Goal: Information Seeking & Learning: Check status

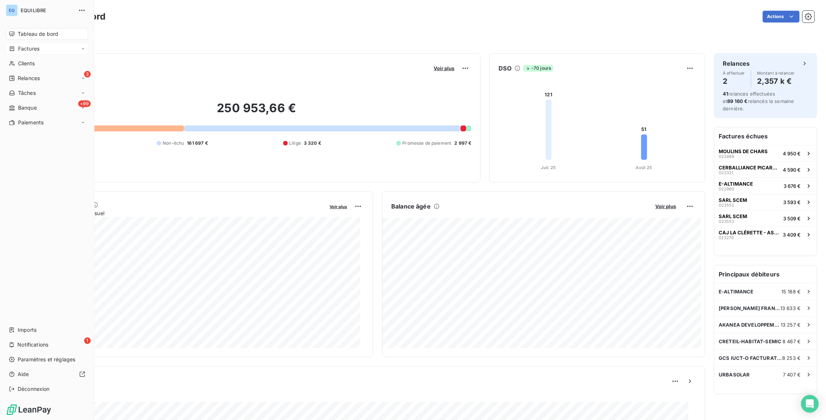
click at [16, 50] on div "Factures" at bounding box center [24, 48] width 31 height 7
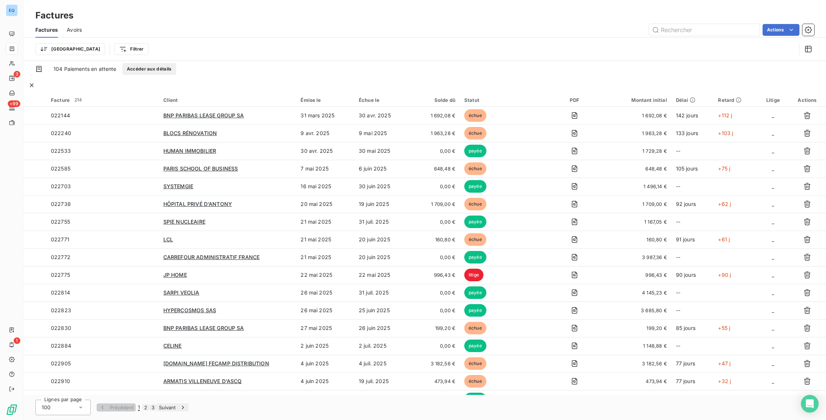
click at [450, 97] on div "Solde dû" at bounding box center [436, 100] width 39 height 6
click at [654, 96] on div at bounding box center [660, 99] width 13 height 7
click at [636, 106] on span "Trier par ordre croissant" at bounding box center [622, 106] width 59 height 7
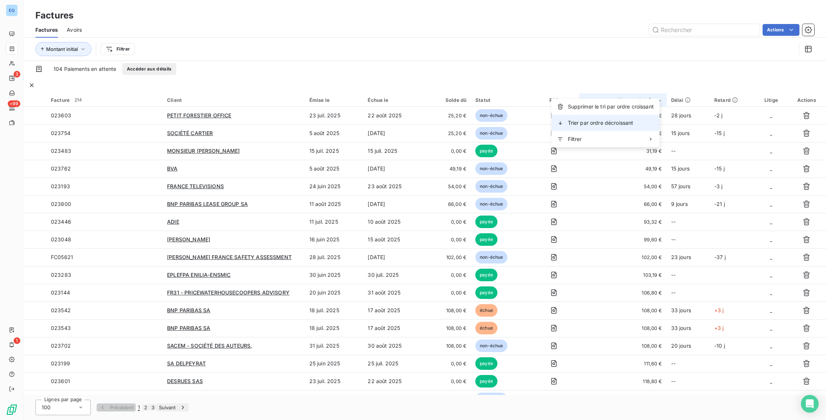
click at [626, 121] on span "Trier par ordre décroissant" at bounding box center [601, 122] width 66 height 7
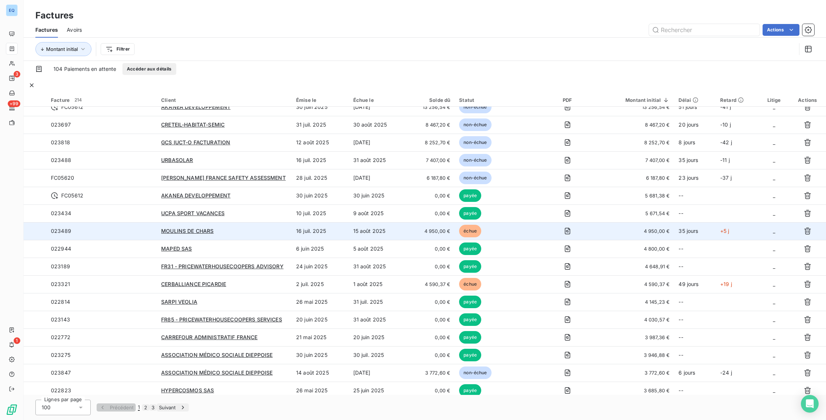
scroll to position [10, 0]
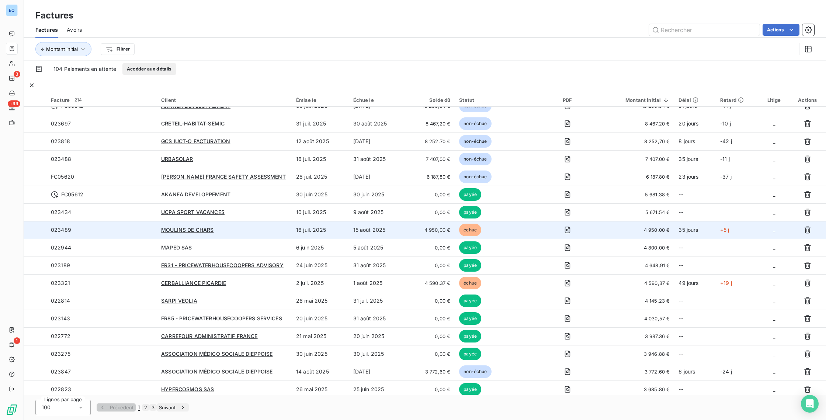
click at [406, 226] on td "4 950,00 €" at bounding box center [430, 230] width 49 height 18
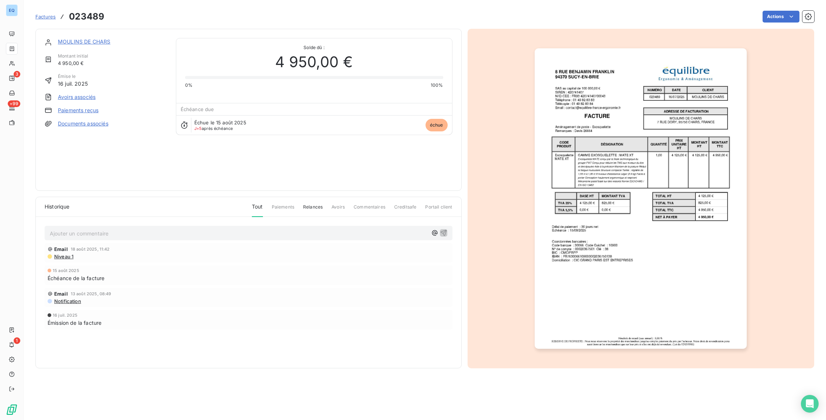
click at [592, 202] on img "button" at bounding box center [641, 198] width 212 height 300
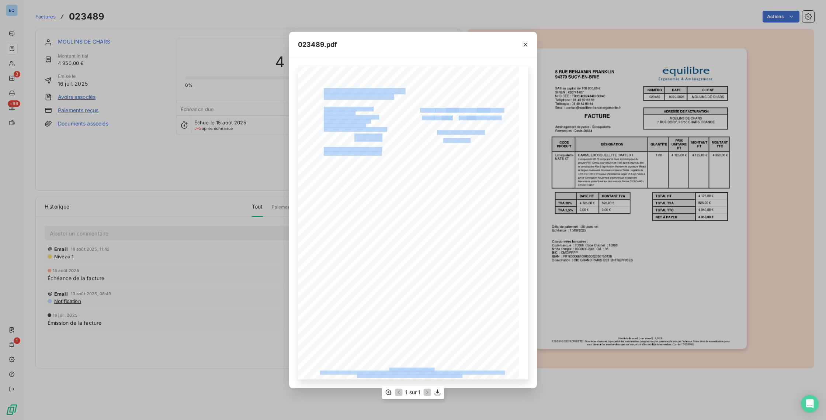
click at [446, 136] on div "Pénalités de retard (taux annuel) : 8,00 % RESERVE DE PROPRIETE : Nous nous rés…" at bounding box center [413, 222] width 230 height 313
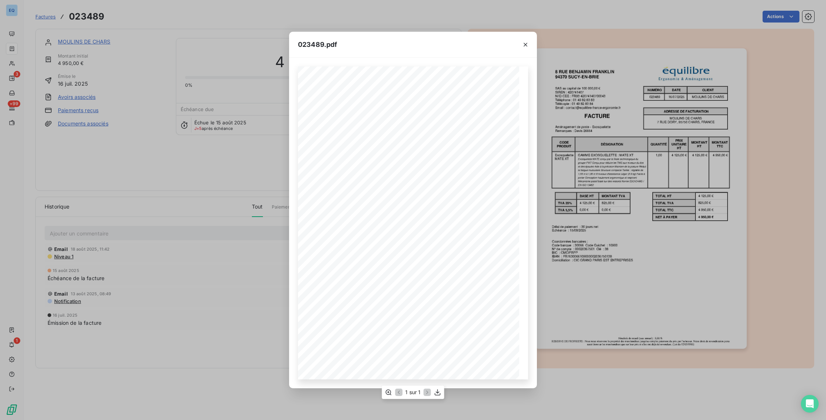
click at [435, 145] on span "[STREET_ADDRESS]" at bounding box center [446, 143] width 32 height 3
click at [195, 172] on div "023489.pdf Pénalités de retard (taux annuel) : 8,00 % RESERVE DE PROPRIETE : No…" at bounding box center [413, 210] width 826 height 420
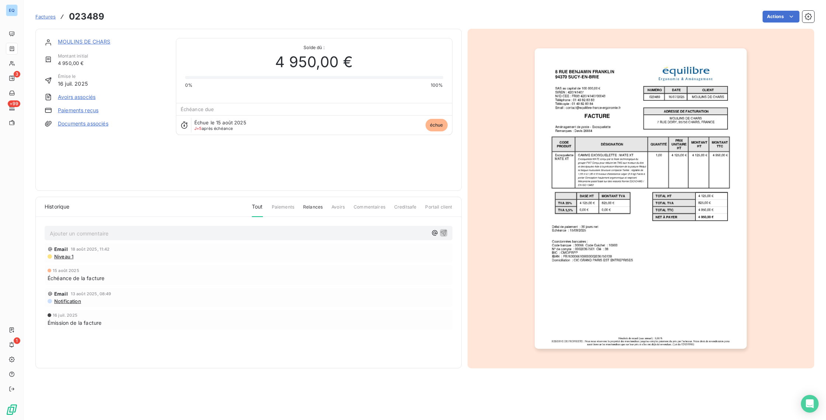
click at [279, 210] on span "Paiements" at bounding box center [283, 210] width 23 height 13
click at [283, 205] on span "Paiements" at bounding box center [283, 210] width 23 height 13
click at [284, 209] on span "Paiements" at bounding box center [283, 210] width 23 height 13
click at [292, 211] on span "Paiements" at bounding box center [283, 210] width 23 height 13
click at [314, 207] on span "Relances" at bounding box center [313, 210] width 20 height 13
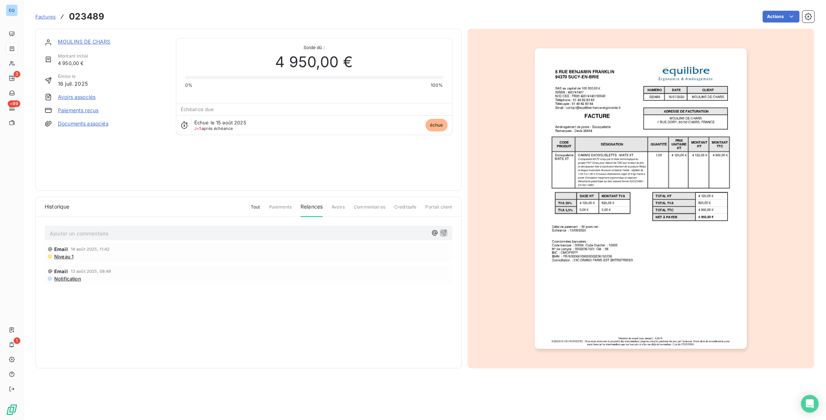
click at [62, 259] on span "Niveau 1" at bounding box center [63, 256] width 20 height 6
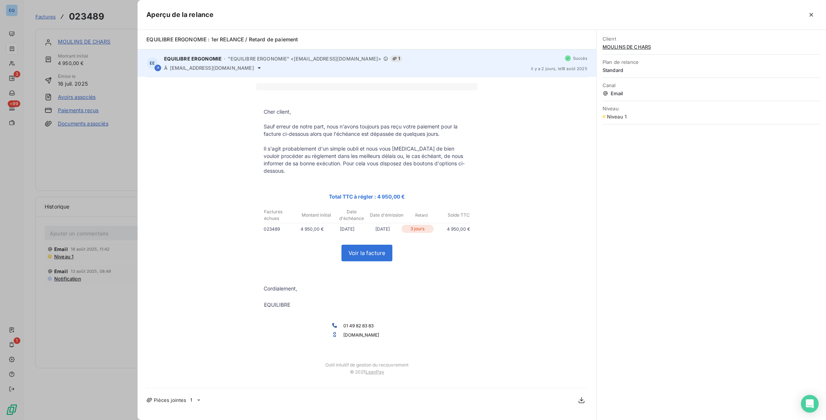
click at [257, 72] on div "EE EQUILIBRE ERGONOMIE - "EQUILIBRE ERGONOMIE" <[EMAIL_ADDRESS][DOMAIN_NAME]> 1…" at bounding box center [367, 62] width 459 height 27
click at [254, 68] on span "[EMAIL_ADDRESS][DOMAIN_NAME]" at bounding box center [212, 68] width 84 height 6
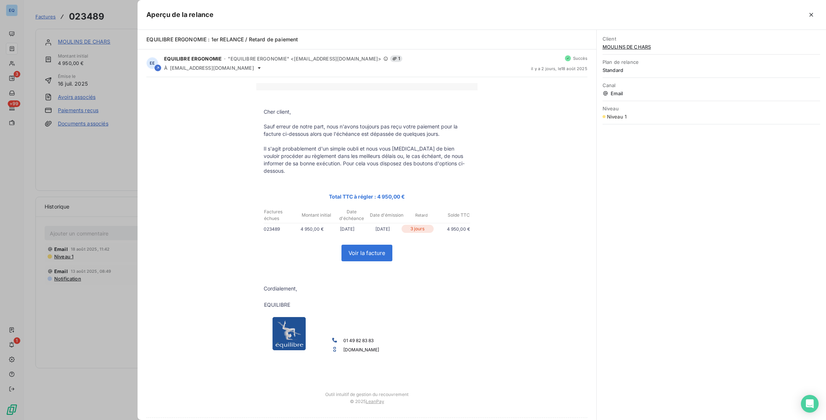
click at [116, 308] on div at bounding box center [413, 210] width 826 height 420
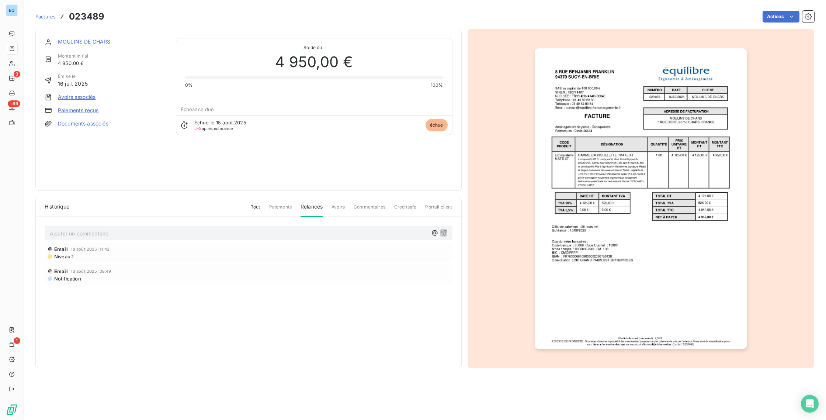
click at [363, 212] on span "Commentaires" at bounding box center [370, 210] width 32 height 13
click at [364, 208] on span "Commentaires" at bounding box center [370, 210] width 32 height 13
click at [366, 208] on span "Commentaires" at bounding box center [370, 210] width 32 height 13
click at [157, 234] on p "Ajouter un commentaire ﻿" at bounding box center [239, 233] width 379 height 9
click at [354, 292] on span "[PERSON_NAME]" at bounding box center [377, 295] width 61 height 6
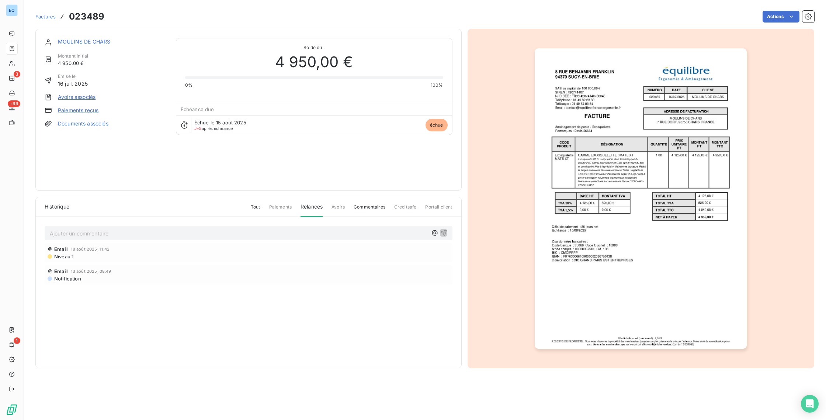
click at [274, 319] on div "Historique Tout Paiements Relances Avoirs Commentaires Creditsafe Portail clien…" at bounding box center [249, 282] width 426 height 171
click at [258, 206] on span "Tout" at bounding box center [256, 210] width 10 height 13
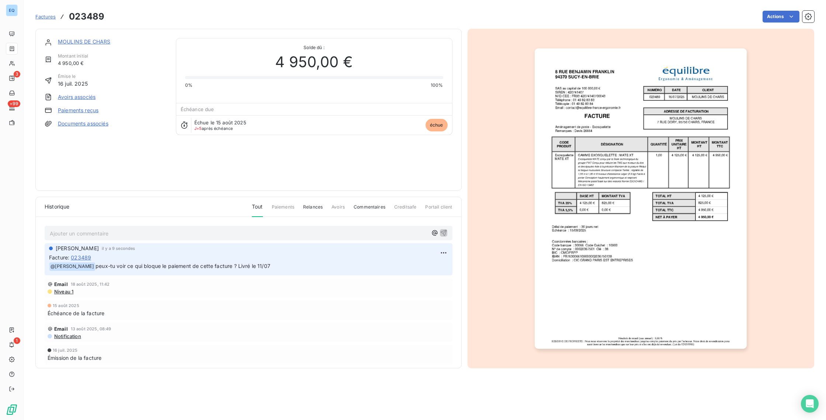
click at [403, 210] on span "Creditsafe" at bounding box center [405, 210] width 23 height 13
click at [147, 163] on div "MOULINS DE CHARS Montant initial 4 950,00 € Émise le [DATE] Avoirs associés Pai…" at bounding box center [106, 110] width 122 height 144
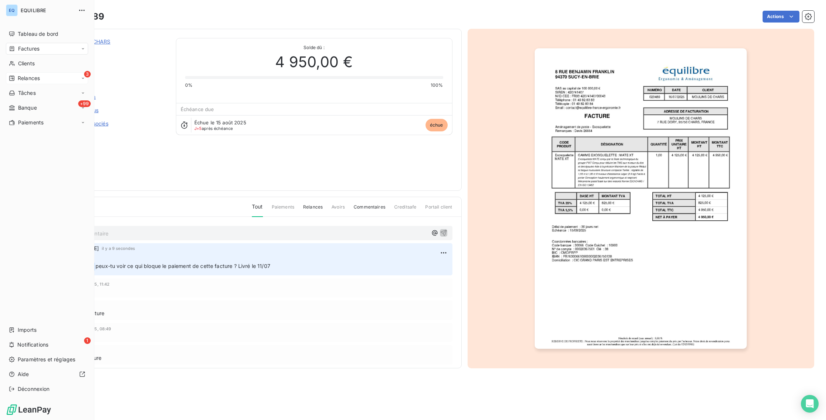
click at [27, 76] on span "Relances" at bounding box center [29, 78] width 22 height 7
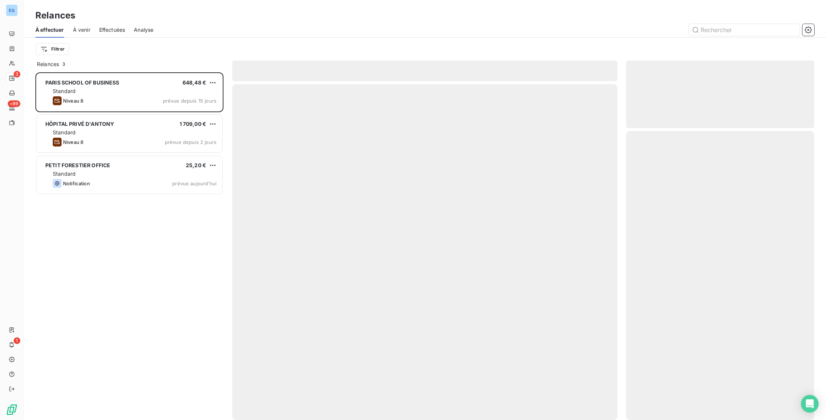
scroll to position [342, 183]
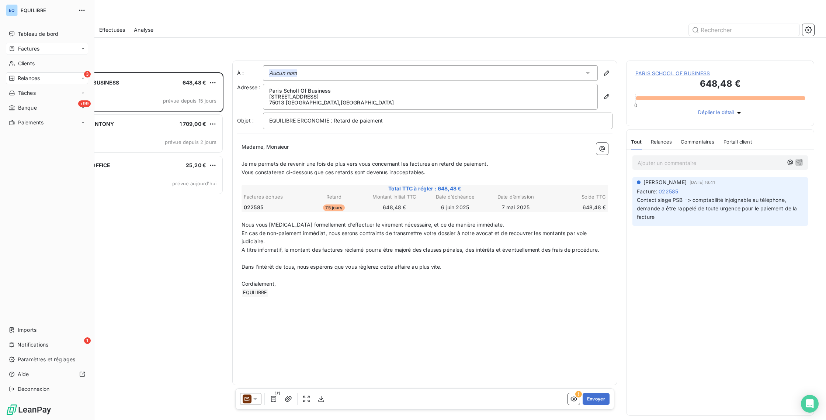
click at [26, 53] on div "Factures" at bounding box center [47, 49] width 82 height 12
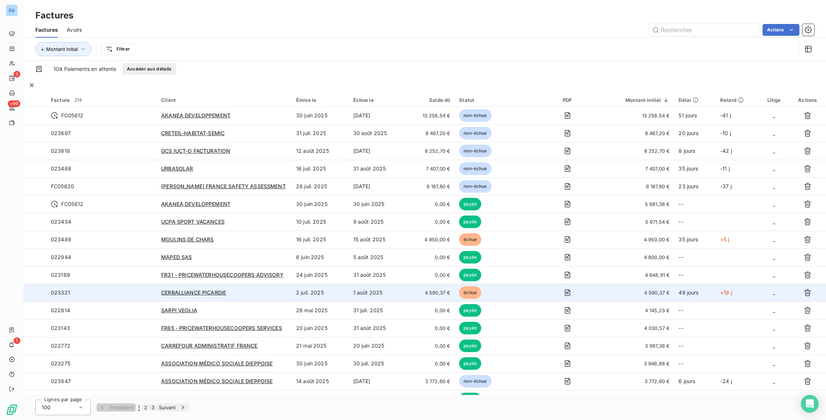
click at [229, 289] on div "CERBALLIANCE PICARDIE" at bounding box center [224, 292] width 126 height 7
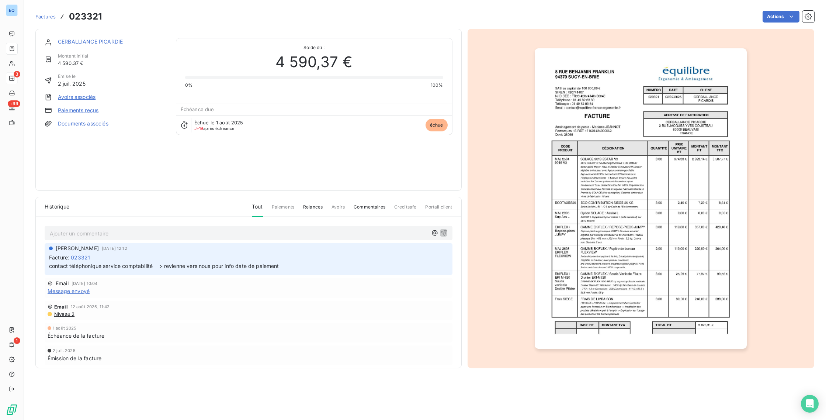
click at [130, 238] on p "Ajouter un commentaire ﻿" at bounding box center [239, 233] width 379 height 9
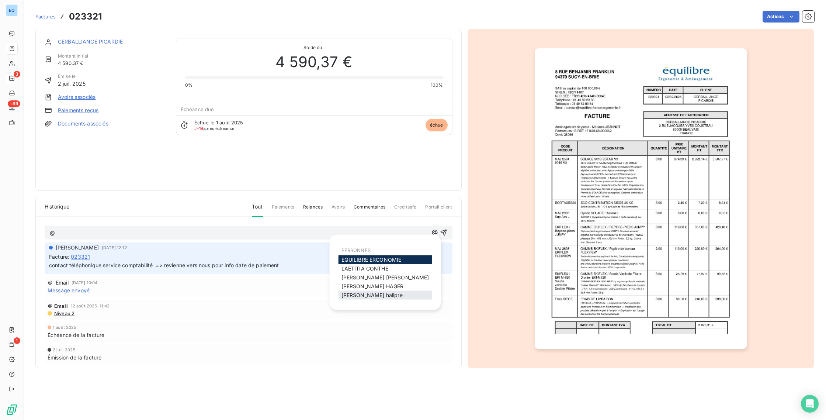
click at [363, 293] on span "[PERSON_NAME]" at bounding box center [372, 295] width 61 height 6
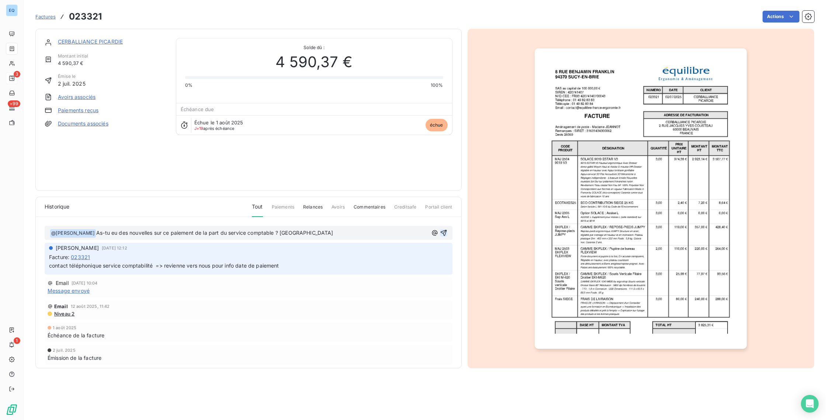
click at [440, 230] on button "button" at bounding box center [443, 232] width 7 height 7
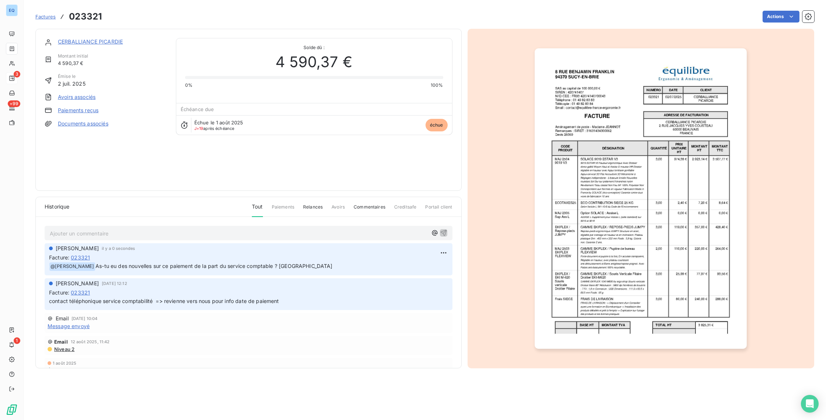
click at [177, 158] on div "CERBALLIANCE PICARDIE Montant initial 4 590,37 € Émise le [DATE] Avoirs associé…" at bounding box center [249, 110] width 408 height 144
click at [363, 212] on span "Commentaires" at bounding box center [370, 210] width 32 height 13
click at [259, 208] on span "Tout" at bounding box center [255, 210] width 10 height 13
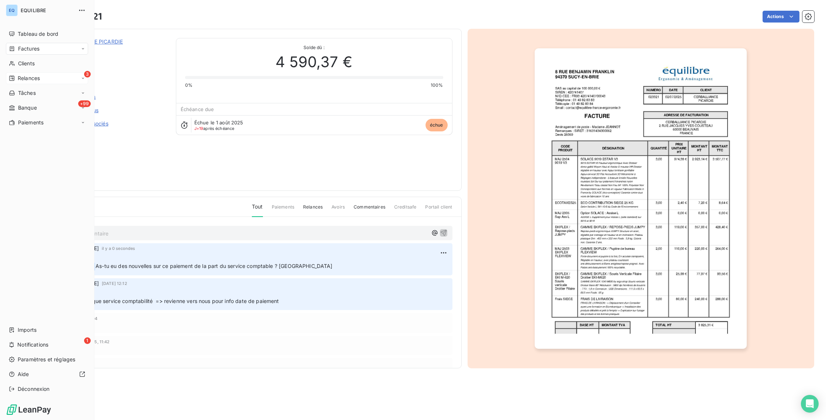
click at [15, 47] on div "Factures" at bounding box center [24, 48] width 31 height 7
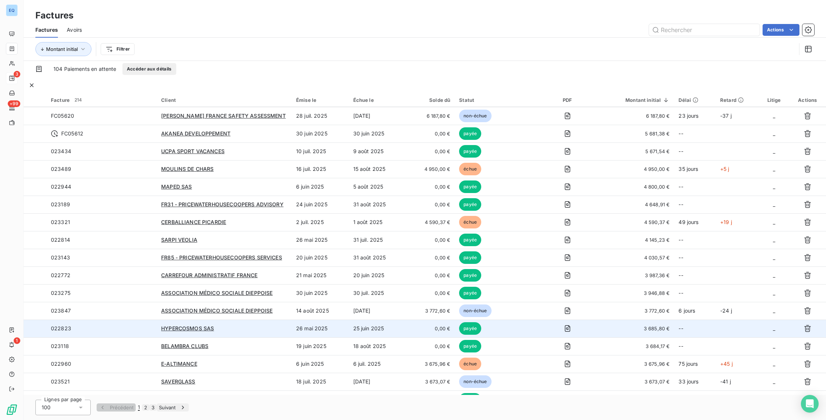
scroll to position [71, 0]
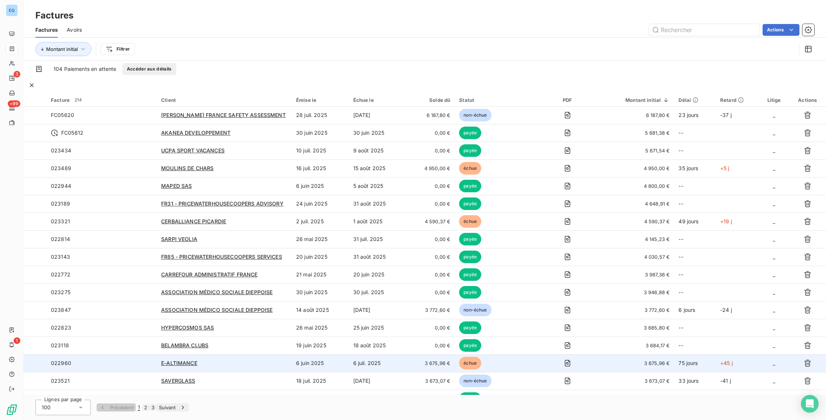
click at [266, 359] on div "E-ALTIMANCE" at bounding box center [224, 362] width 126 height 7
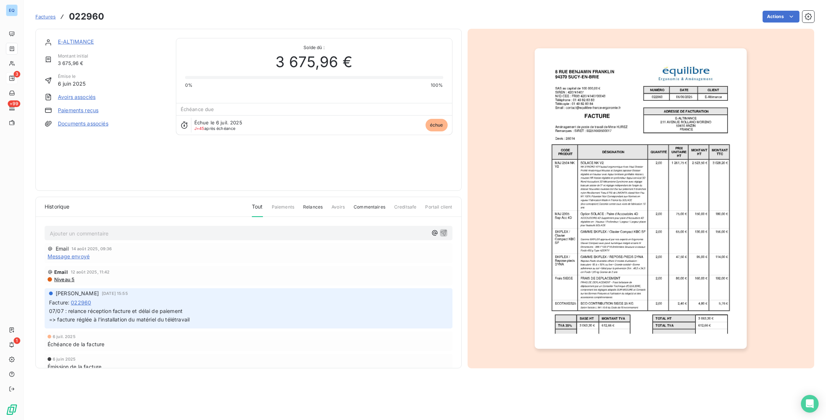
click at [45, 19] on span "Factures" at bounding box center [45, 17] width 20 height 6
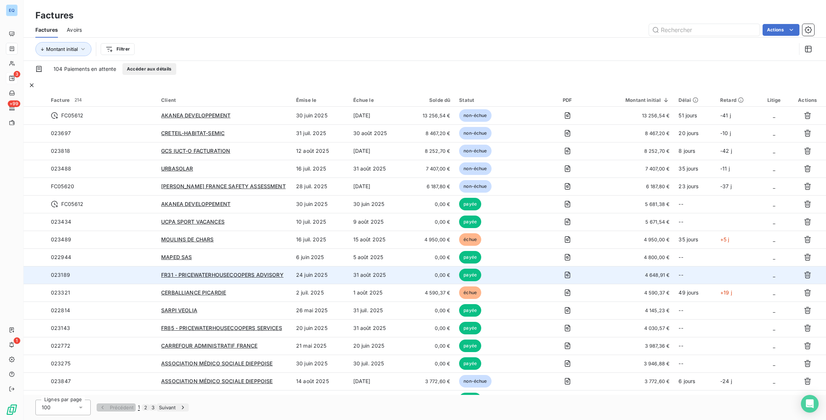
scroll to position [149, 0]
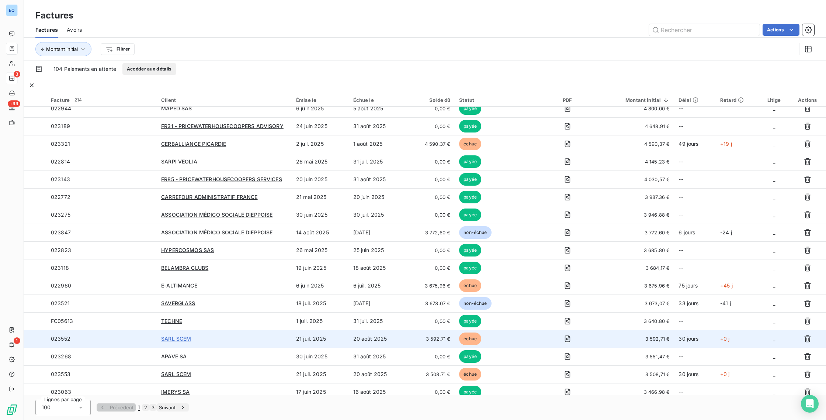
click at [174, 335] on span "SARL SCEM" at bounding box center [176, 338] width 30 height 6
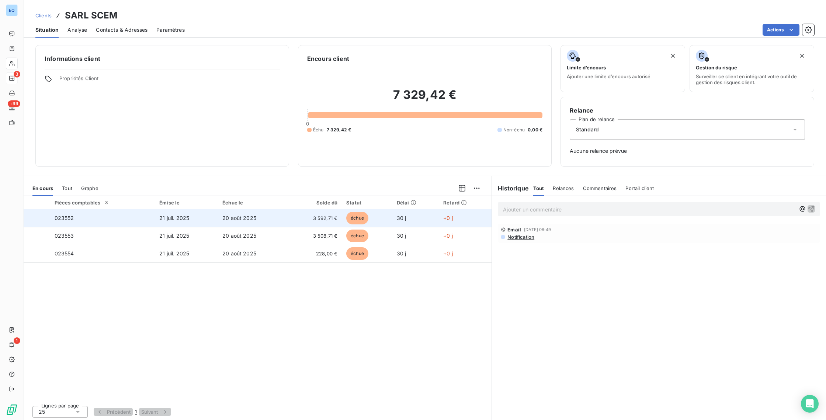
click at [104, 215] on td "023552" at bounding box center [102, 218] width 105 height 18
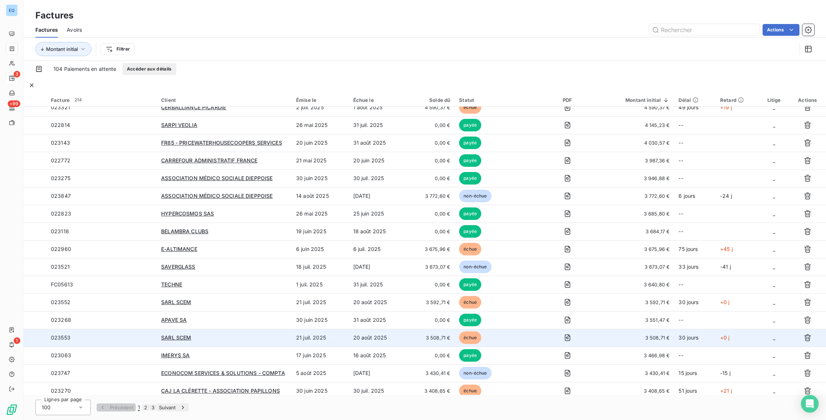
scroll to position [186, 0]
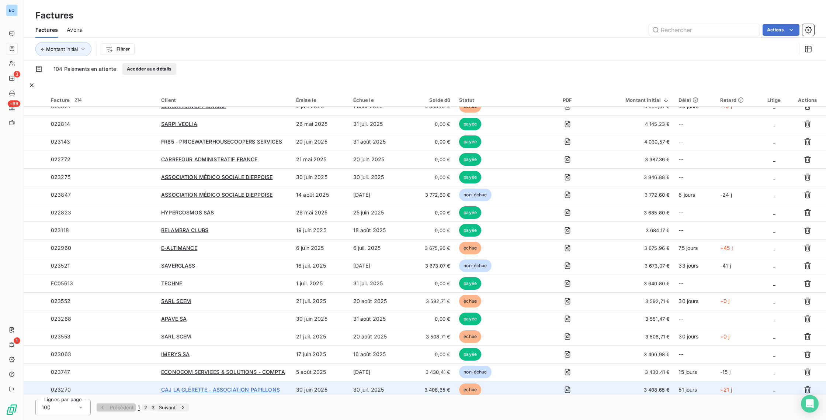
click at [239, 386] on span "CAJ LA CLÉRETTE - ASSOCIATION PAPILLONS" at bounding box center [220, 389] width 119 height 6
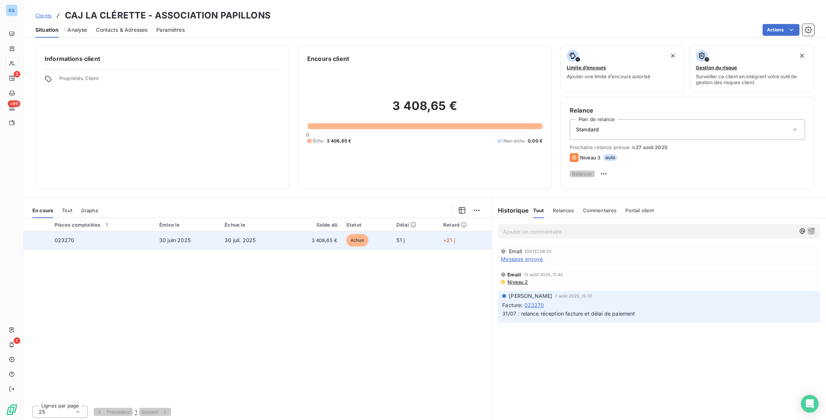
click at [126, 247] on td "023270" at bounding box center [102, 240] width 105 height 18
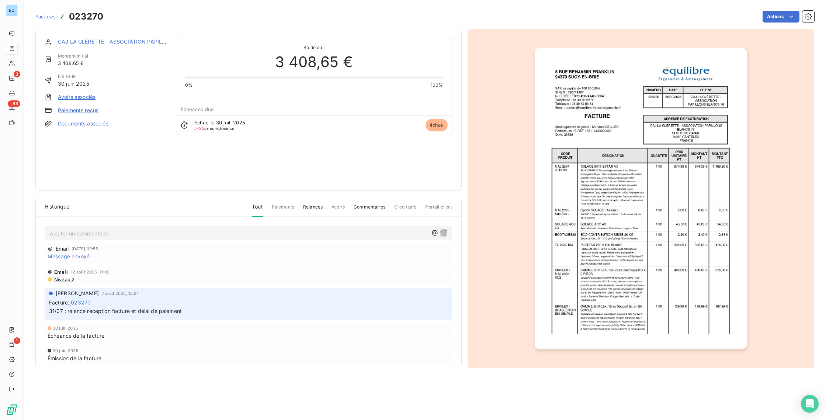
click at [53, 259] on span "Message envoyé" at bounding box center [69, 256] width 42 height 7
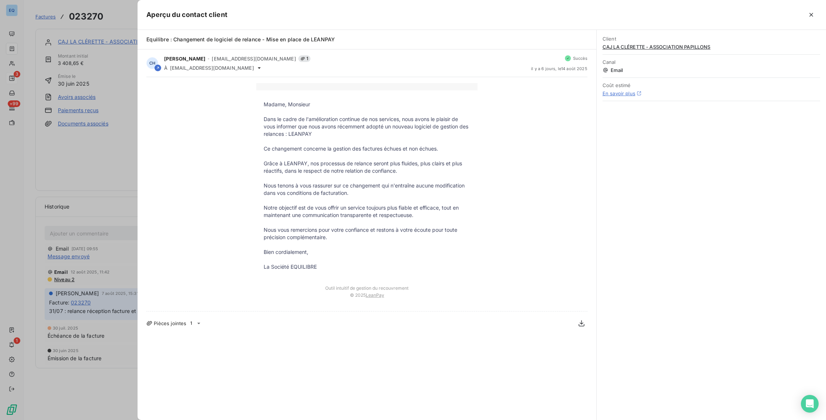
click at [95, 152] on div at bounding box center [413, 210] width 826 height 420
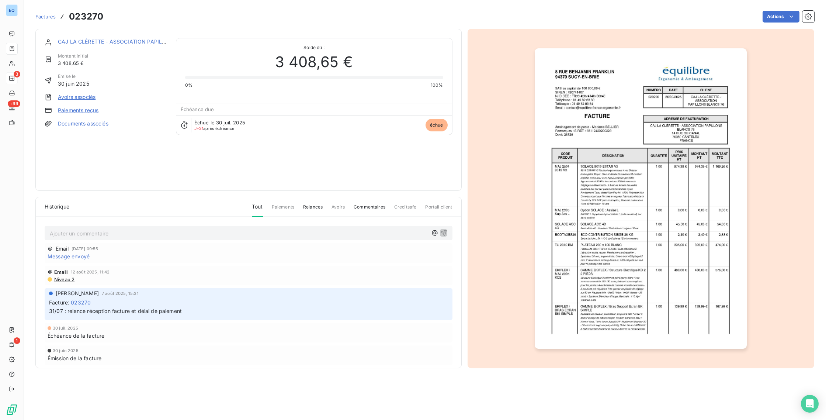
click at [113, 230] on div "Ajouter un commentaire ﻿" at bounding box center [239, 233] width 379 height 10
click at [113, 231] on p "Ajouter un commentaire ﻿" at bounding box center [239, 233] width 379 height 9
click at [114, 231] on p "Ajouter un commentaire ﻿" at bounding box center [239, 233] width 379 height 9
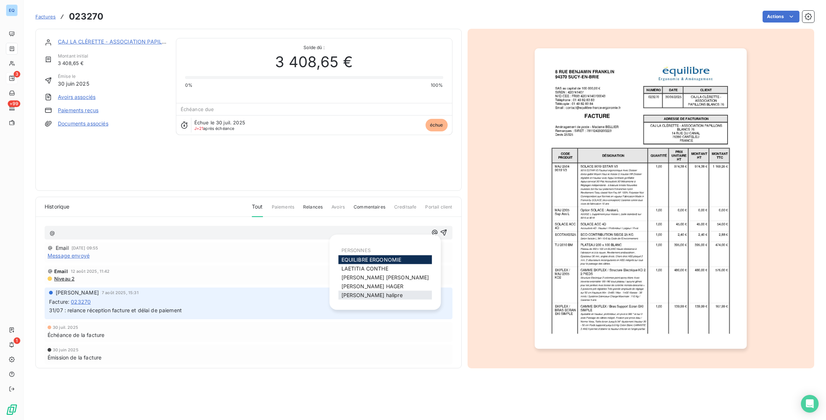
click at [378, 296] on span "[PERSON_NAME]" at bounding box center [372, 295] width 61 height 6
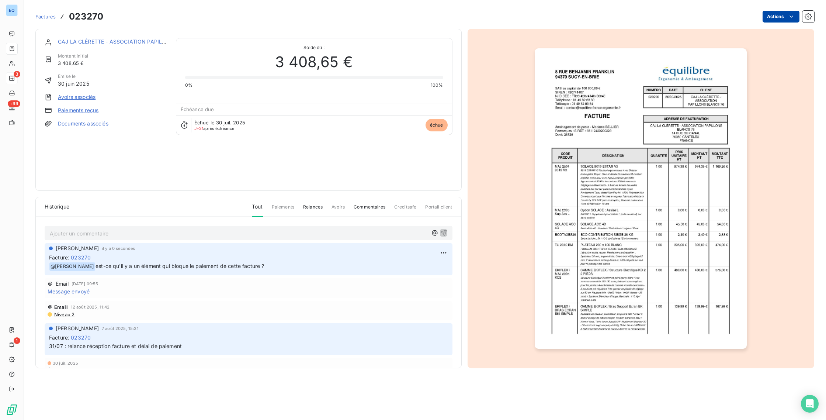
click at [766, 20] on html "EQ 3 +99 1 Factures 023270 Actions CAJ LA CLÉRETTE - ASSOCIATION PAPILLONS Mont…" at bounding box center [413, 210] width 826 height 420
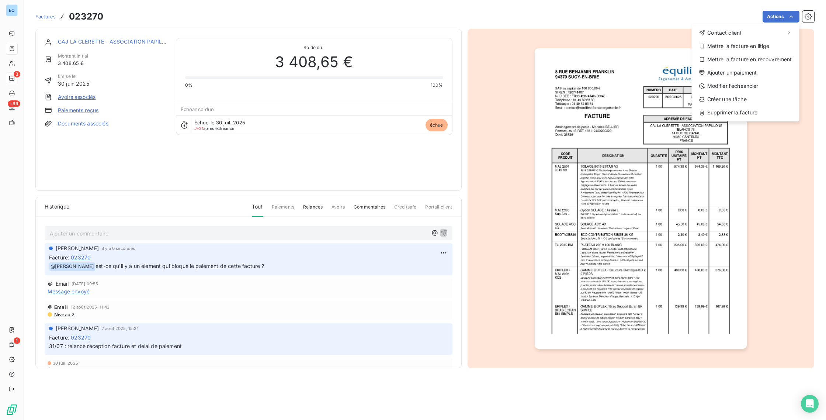
click at [301, 175] on html "EQ 3 +99 1 Factures 023270 Actions Contact client Mettre la facture en litige M…" at bounding box center [413, 210] width 826 height 420
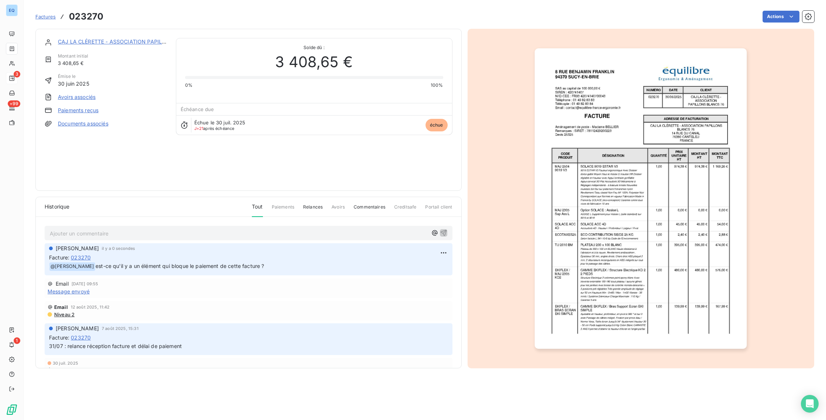
click at [183, 125] on icon at bounding box center [184, 124] width 7 height 7
click at [311, 207] on span "Relances" at bounding box center [313, 210] width 20 height 13
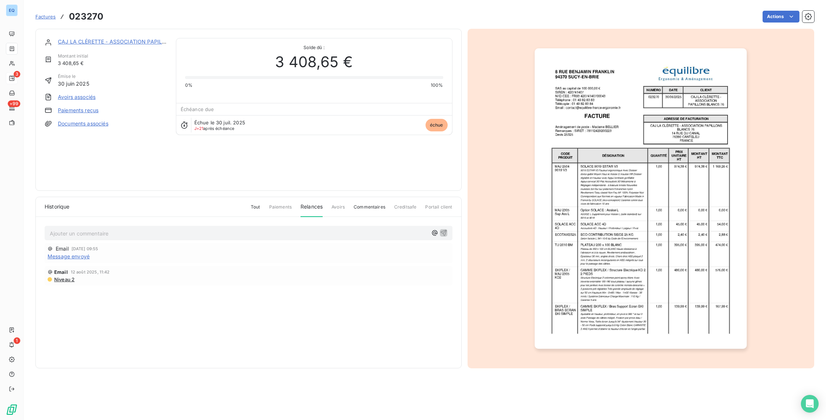
click at [41, 16] on span "Factures" at bounding box center [45, 17] width 20 height 6
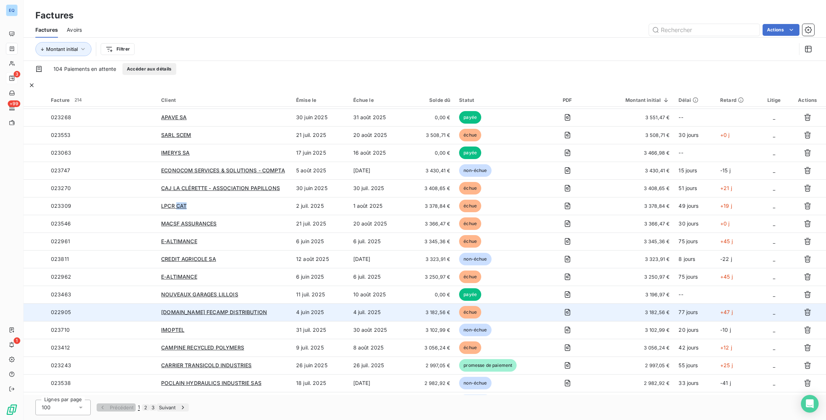
scroll to position [428, 0]
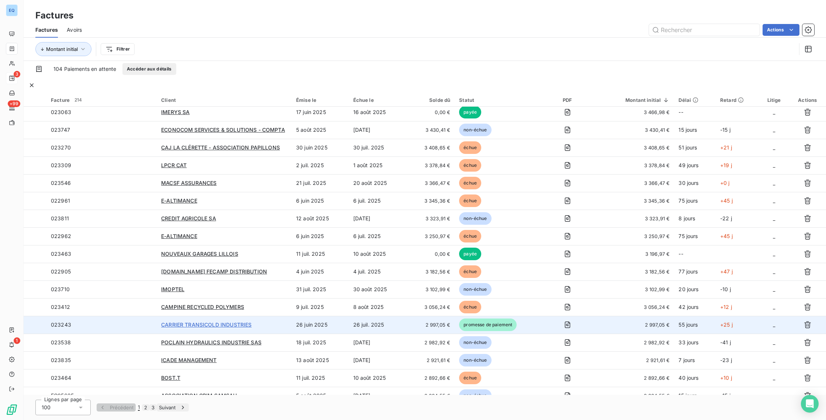
click at [234, 321] on span "CARRIER TRANSICOLD INDUSTRIES" at bounding box center [206, 324] width 90 height 6
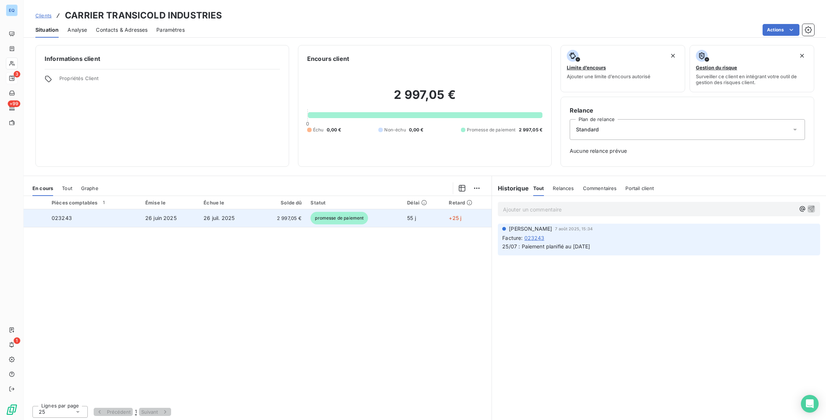
click at [220, 211] on td "26 juil. 2025" at bounding box center [228, 218] width 58 height 18
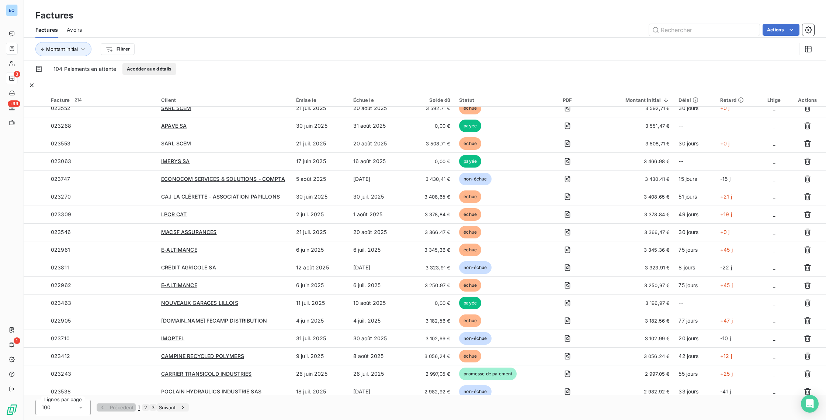
scroll to position [438, 0]
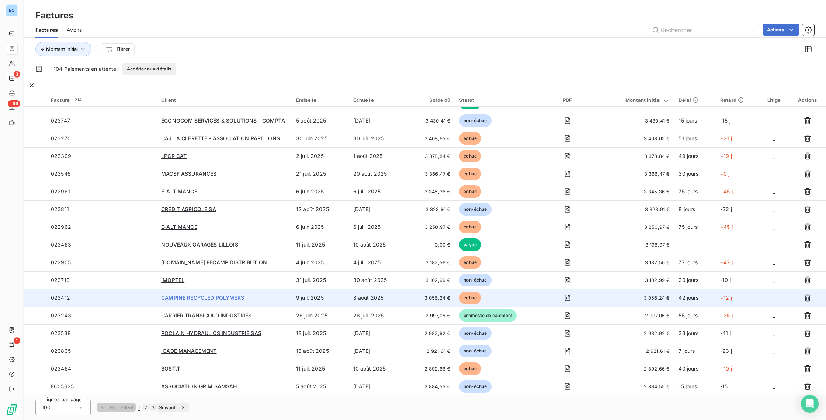
click at [240, 294] on span "CAMPINE RECYCLED POLYMERS" at bounding box center [202, 297] width 83 height 6
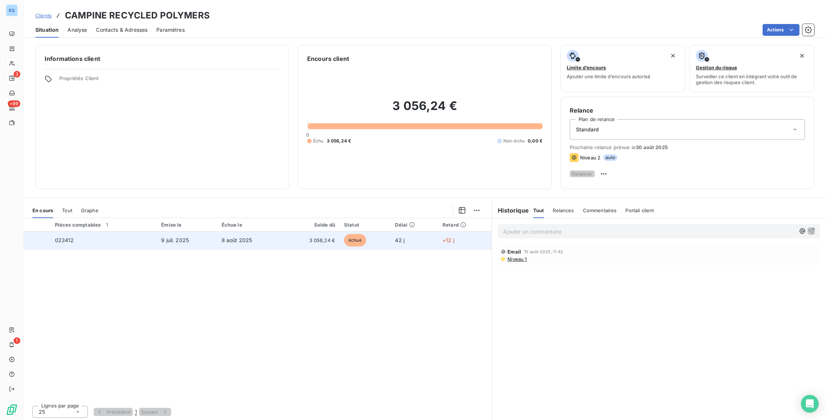
click at [233, 239] on td "8 août 2025" at bounding box center [249, 240] width 65 height 18
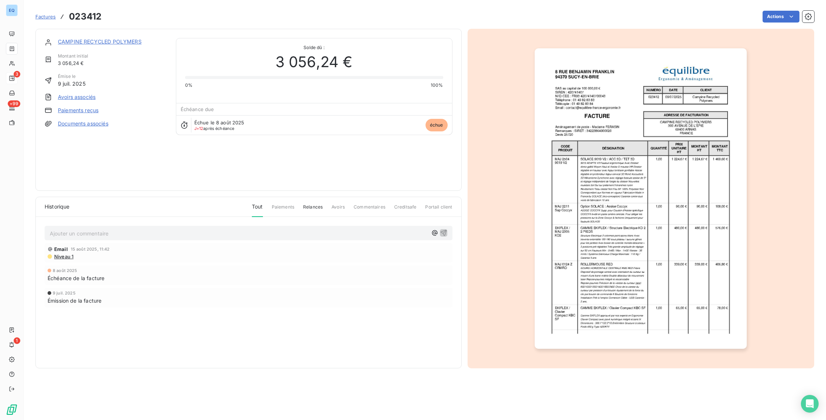
click at [364, 210] on span "Commentaires" at bounding box center [370, 210] width 32 height 13
click at [369, 207] on span "Commentaires" at bounding box center [370, 210] width 32 height 13
click at [74, 236] on p "Ajouter un commentaire ﻿" at bounding box center [239, 233] width 379 height 9
click at [360, 293] on span "[PERSON_NAME]" at bounding box center [377, 295] width 61 height 6
click at [443, 235] on icon "button" at bounding box center [443, 232] width 7 height 7
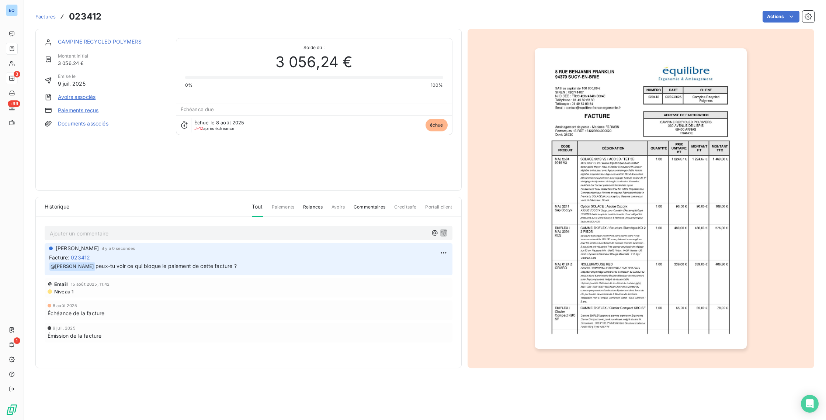
click at [40, 14] on span "Factures" at bounding box center [45, 17] width 20 height 6
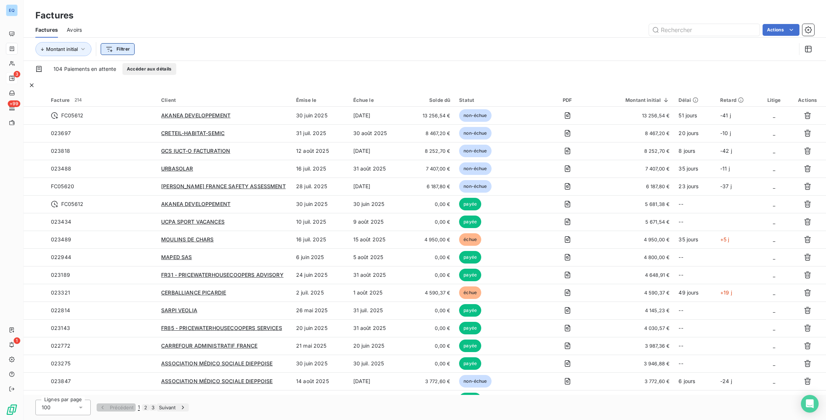
click at [111, 47] on html "EQ 3 +99 1 Factures Factures Avoirs Actions Montant initial Filtrer 104 Paiemen…" at bounding box center [413, 210] width 826 height 420
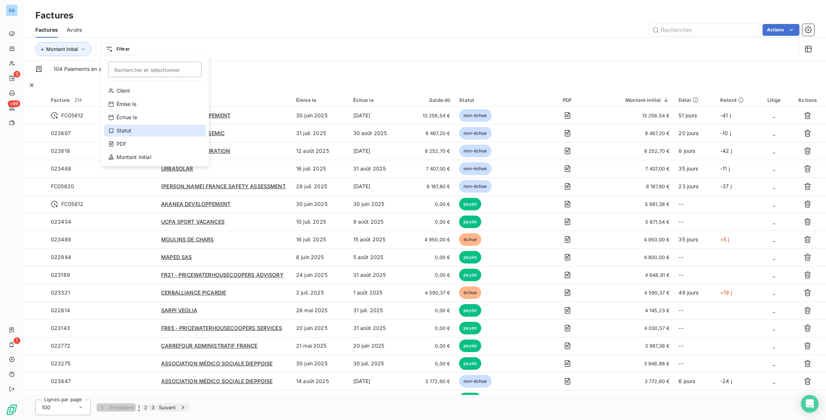
click at [143, 133] on div "Statut" at bounding box center [155, 131] width 102 height 12
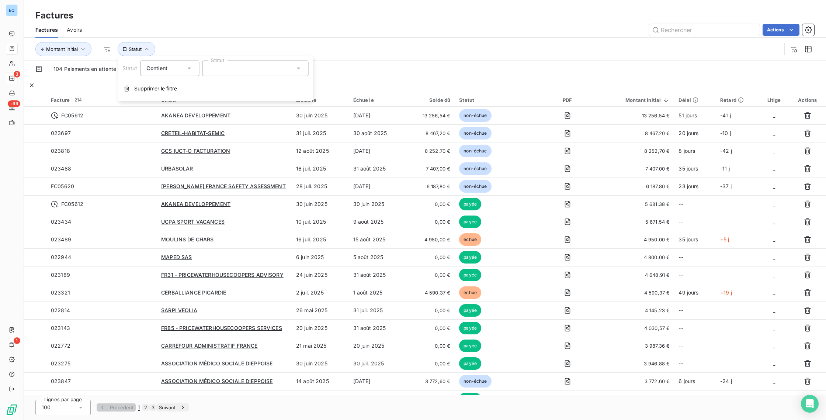
click at [210, 68] on div at bounding box center [255, 68] width 106 height 15
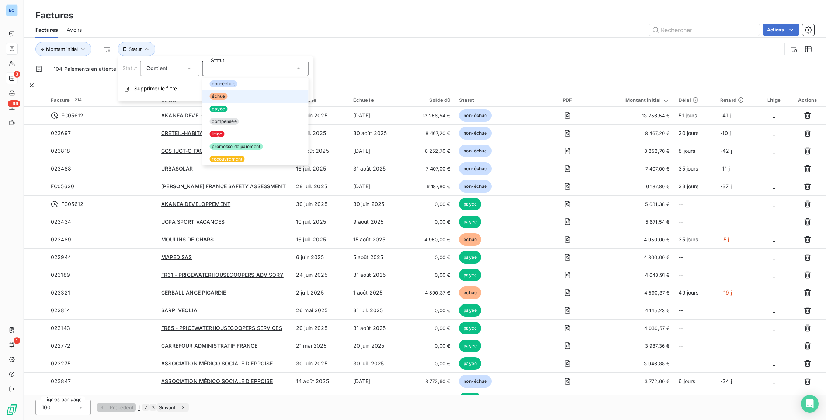
click at [207, 96] on div at bounding box center [207, 96] width 0 height 0
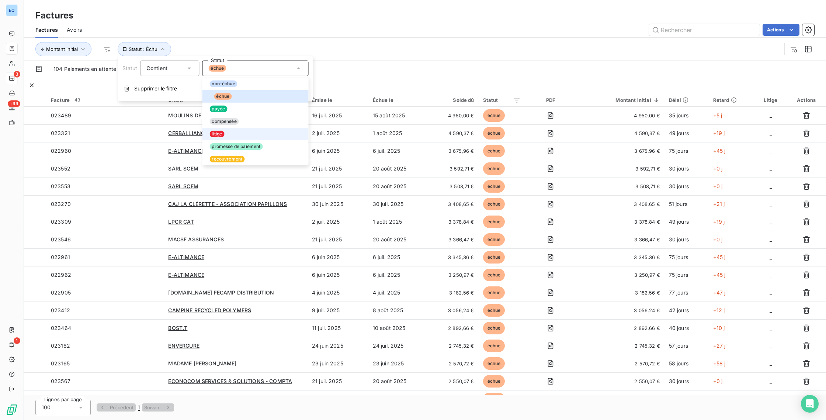
click at [207, 134] on div at bounding box center [207, 134] width 0 height 0
drag, startPoint x: 209, startPoint y: 156, endPoint x: 228, endPoint y: 143, distance: 22.8
click at [207, 159] on div at bounding box center [207, 159] width 0 height 0
click at [346, 45] on div "Montant initial Statut : Échu , ..." at bounding box center [408, 49] width 746 height 14
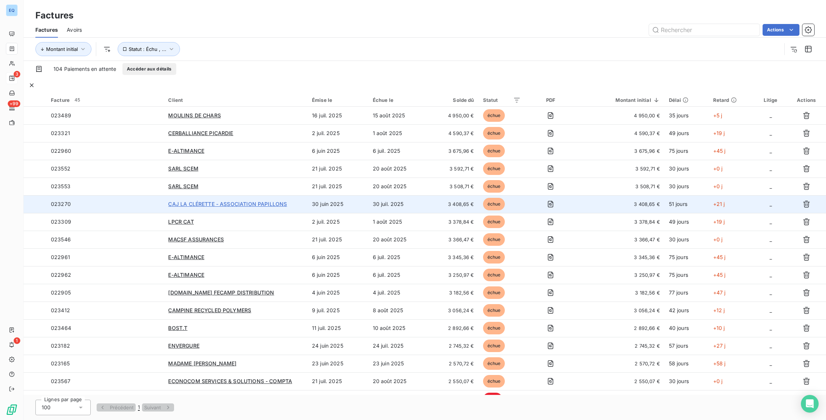
click at [200, 201] on span "CAJ LA CLÉRETTE - ASSOCIATION PAPILLONS" at bounding box center [227, 204] width 119 height 6
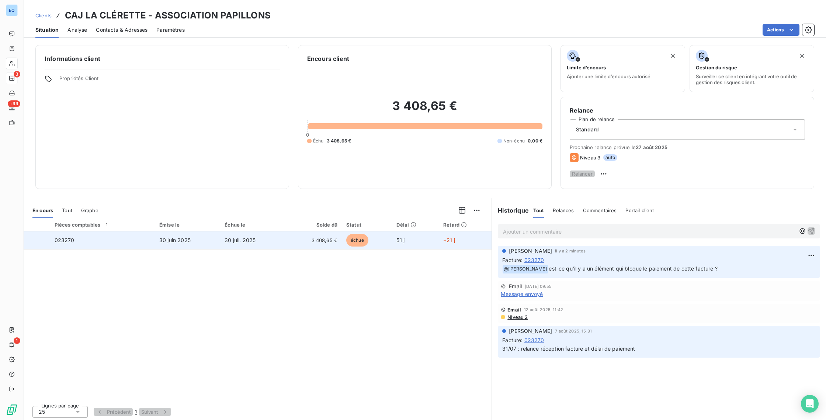
click at [135, 245] on td "023270" at bounding box center [102, 240] width 105 height 18
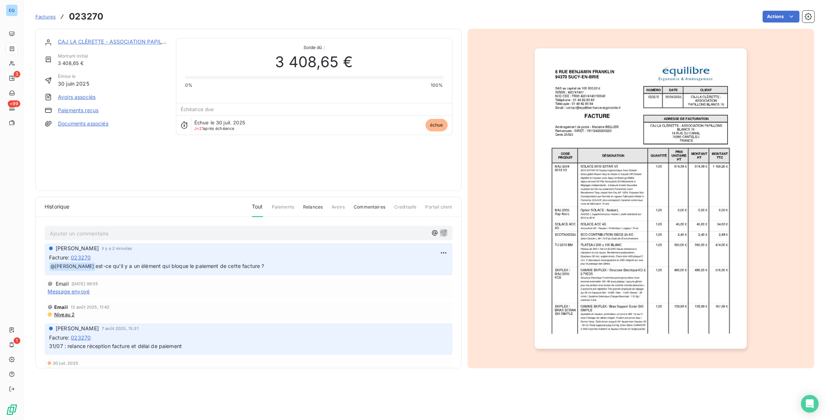
click at [49, 14] on span "Factures" at bounding box center [45, 17] width 20 height 6
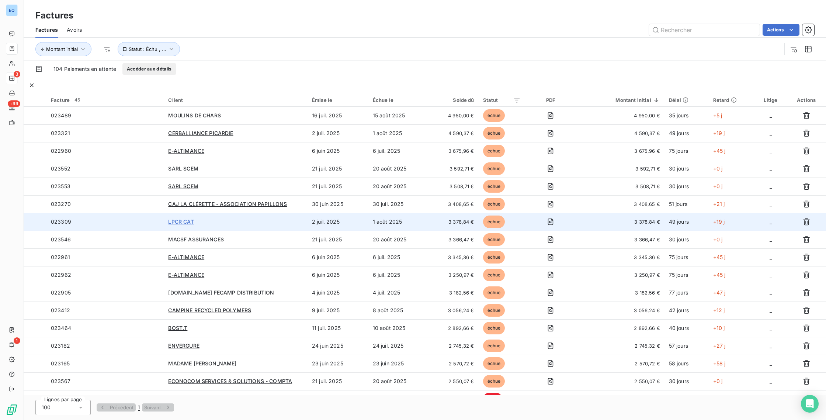
click at [182, 218] on span "LPCR CAT" at bounding box center [180, 221] width 25 height 6
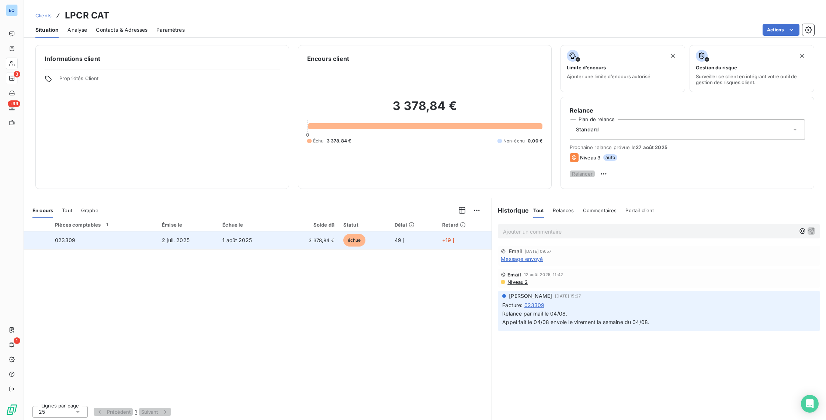
click at [186, 239] on td "2 juil. 2025" at bounding box center [188, 240] width 61 height 18
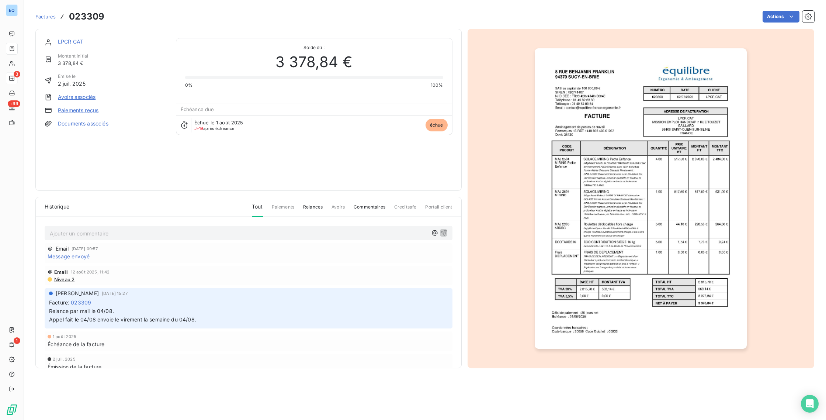
click at [152, 235] on p "Ajouter un commentaire ﻿" at bounding box center [239, 233] width 379 height 9
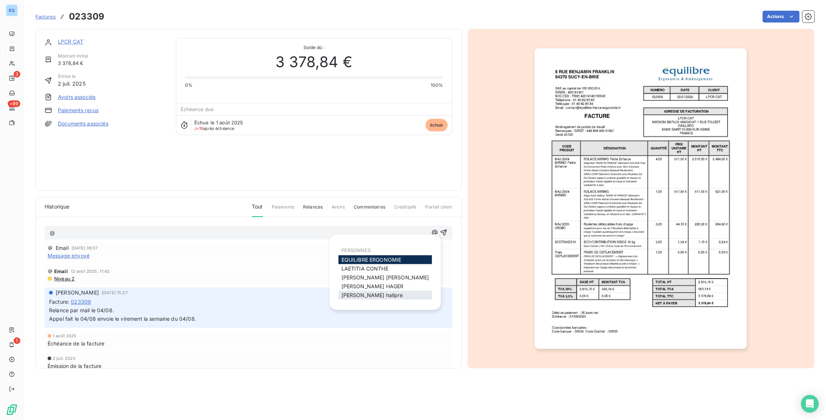
click at [345, 295] on span "[PERSON_NAME]" at bounding box center [372, 295] width 61 height 6
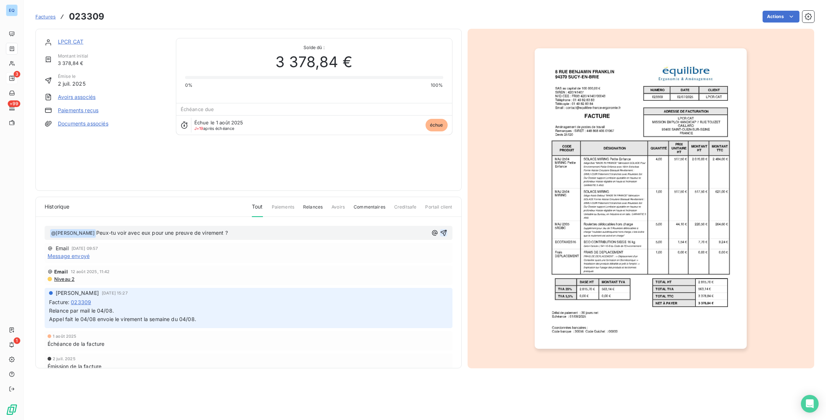
click at [440, 231] on button "button" at bounding box center [443, 232] width 7 height 7
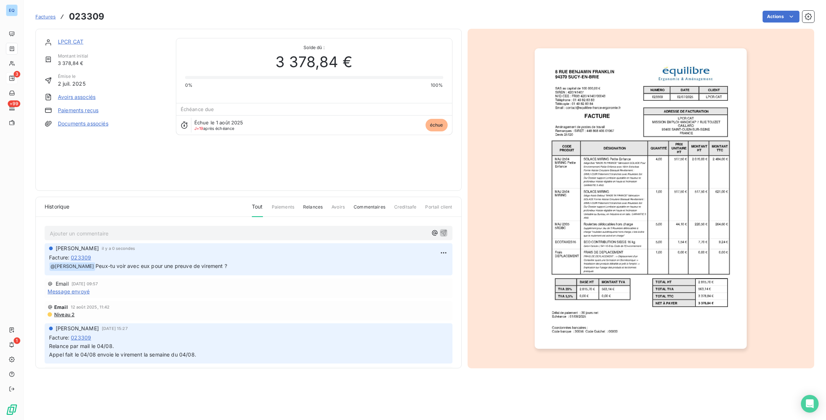
click at [52, 17] on span "Factures" at bounding box center [45, 17] width 20 height 6
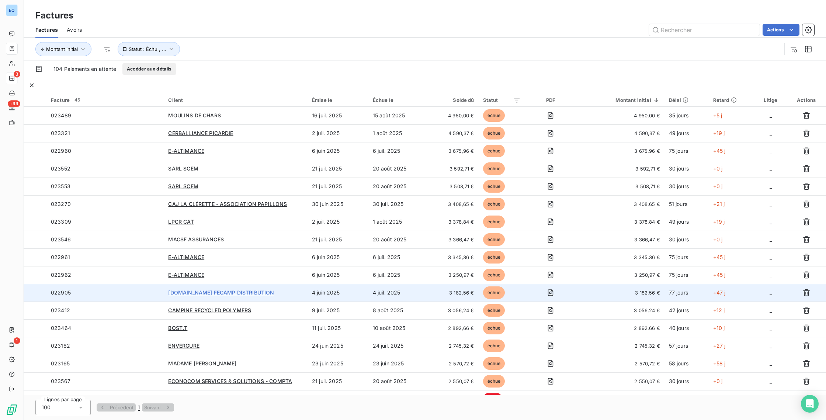
click at [202, 289] on span "[DOMAIN_NAME] FECAMP DISTRIBUTION" at bounding box center [221, 292] width 106 height 6
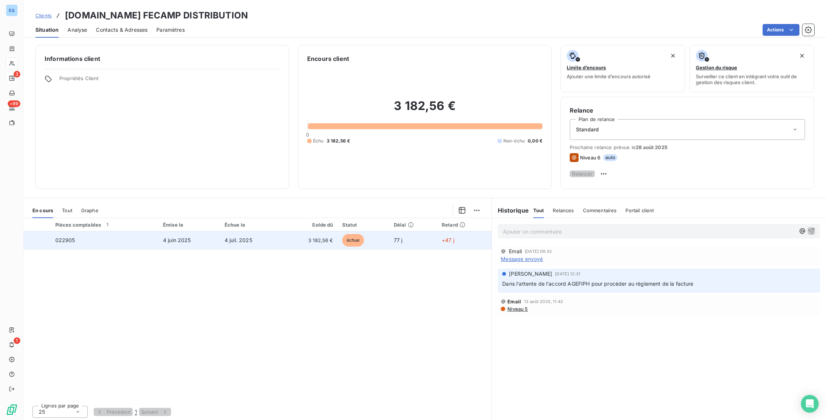
click at [171, 249] on td "4 juin 2025" at bounding box center [190, 240] width 62 height 18
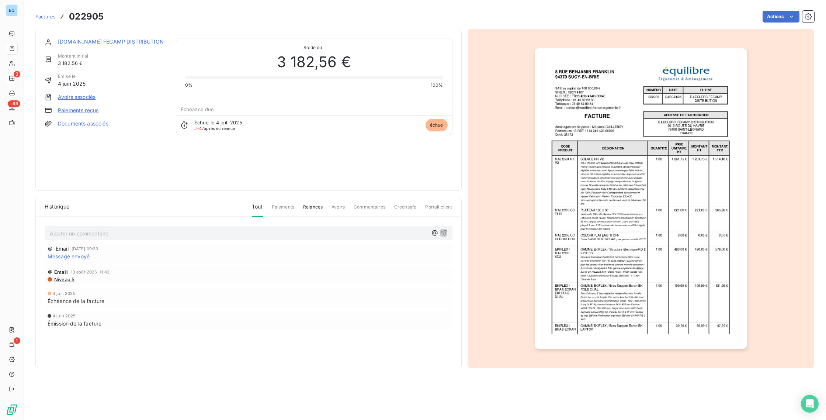
click at [88, 232] on p "Ajouter un commentaire ﻿" at bounding box center [239, 233] width 379 height 9
click at [350, 295] on span "[PERSON_NAME]" at bounding box center [377, 295] width 61 height 6
click at [446, 232] on icon "button" at bounding box center [443, 232] width 7 height 7
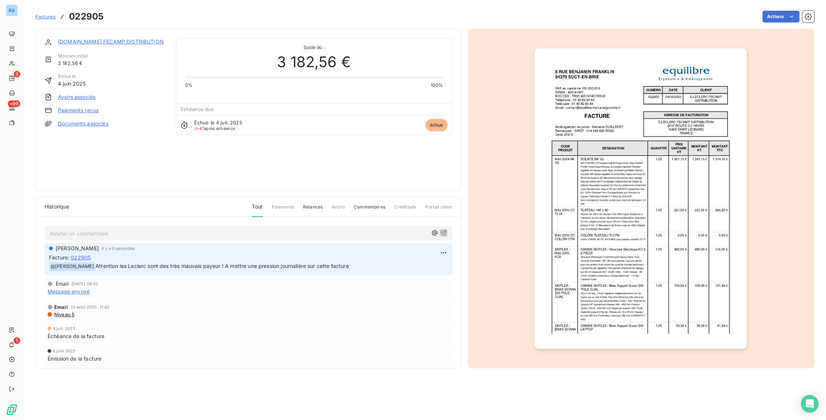
click at [48, 16] on span "Factures" at bounding box center [45, 17] width 20 height 6
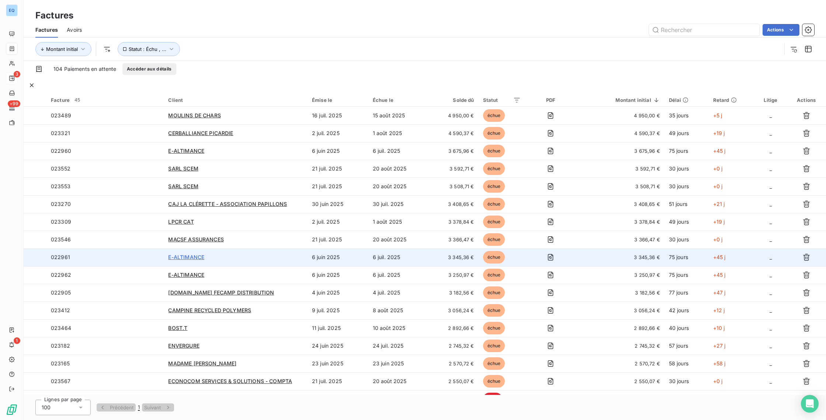
click at [188, 254] on span "E-ALTIMANCE" at bounding box center [186, 257] width 36 height 6
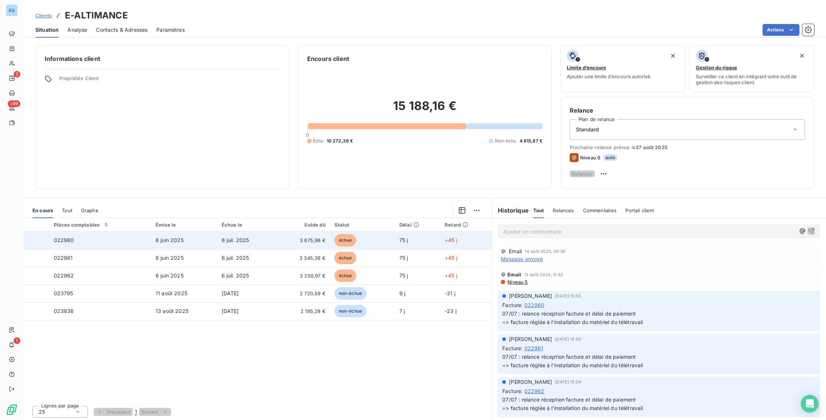
click at [194, 248] on td "6 juin 2025" at bounding box center [184, 240] width 66 height 18
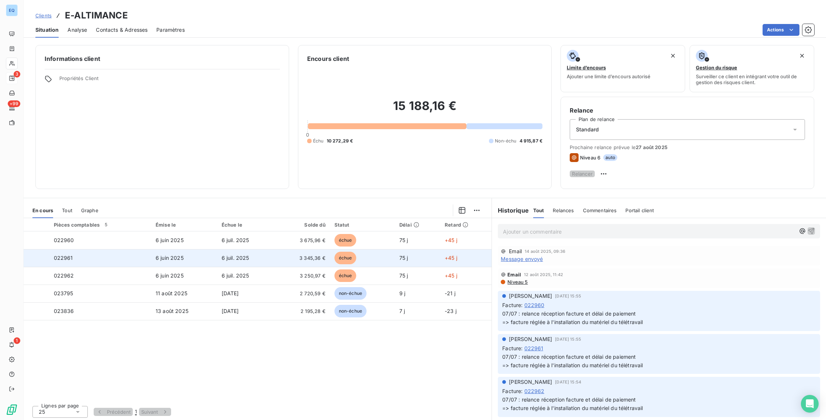
click at [141, 262] on td "022961" at bounding box center [100, 258] width 102 height 18
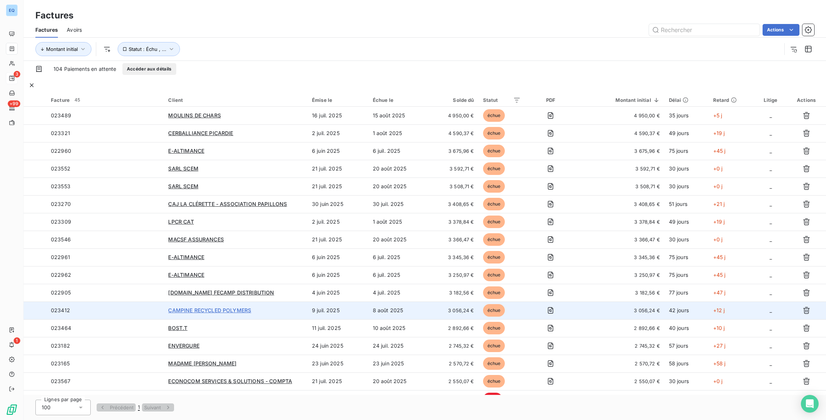
click at [222, 307] on span "CAMPINE RECYCLED POLYMERS" at bounding box center [209, 310] width 83 height 6
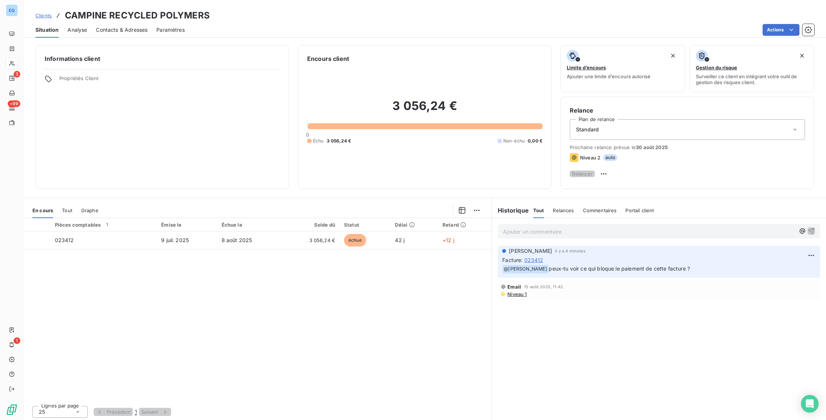
click at [40, 16] on span "Clients" at bounding box center [43, 16] width 16 height 6
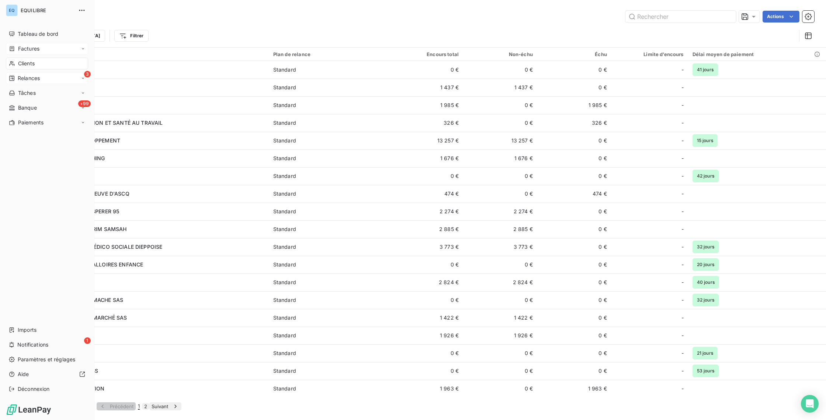
click at [10, 49] on icon at bounding box center [12, 48] width 4 height 5
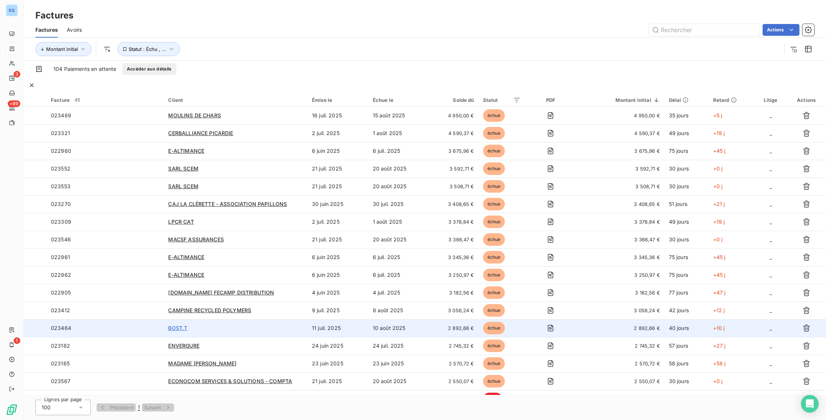
click at [179, 325] on span "BOST.T" at bounding box center [177, 328] width 19 height 6
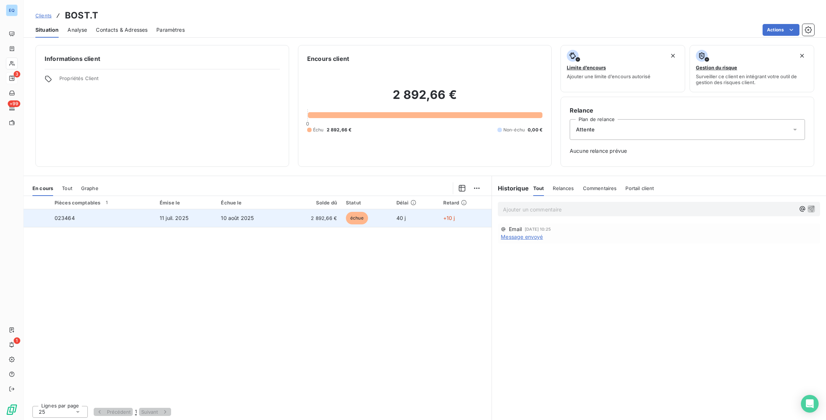
click at [175, 218] on span "11 juil. 2025" at bounding box center [174, 218] width 29 height 6
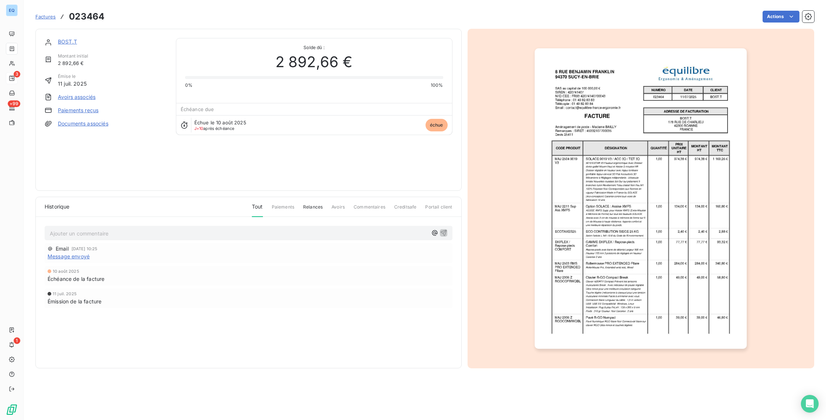
click at [100, 236] on p "Ajouter un commentaire ﻿" at bounding box center [239, 233] width 379 height 9
click at [345, 296] on div "[PERSON_NAME]" at bounding box center [391, 295] width 94 height 9
click at [349, 294] on span "[PERSON_NAME]" at bounding box center [377, 295] width 61 height 6
click at [445, 233] on icon "button" at bounding box center [443, 233] width 6 height 6
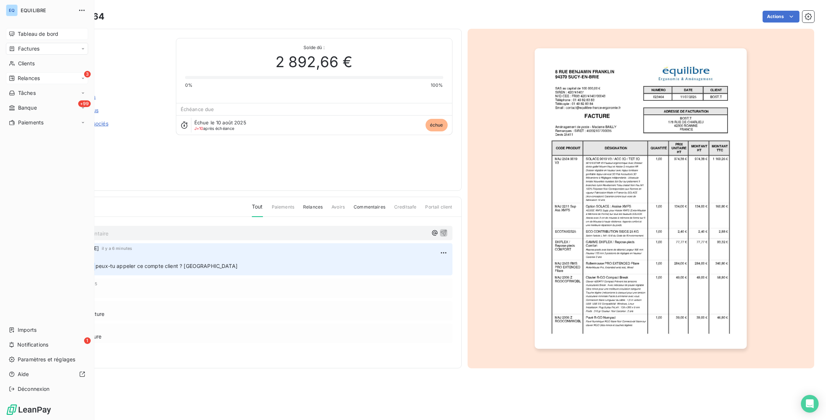
click at [25, 33] on span "Tableau de bord" at bounding box center [38, 33] width 41 height 7
